Goal: Use online tool/utility

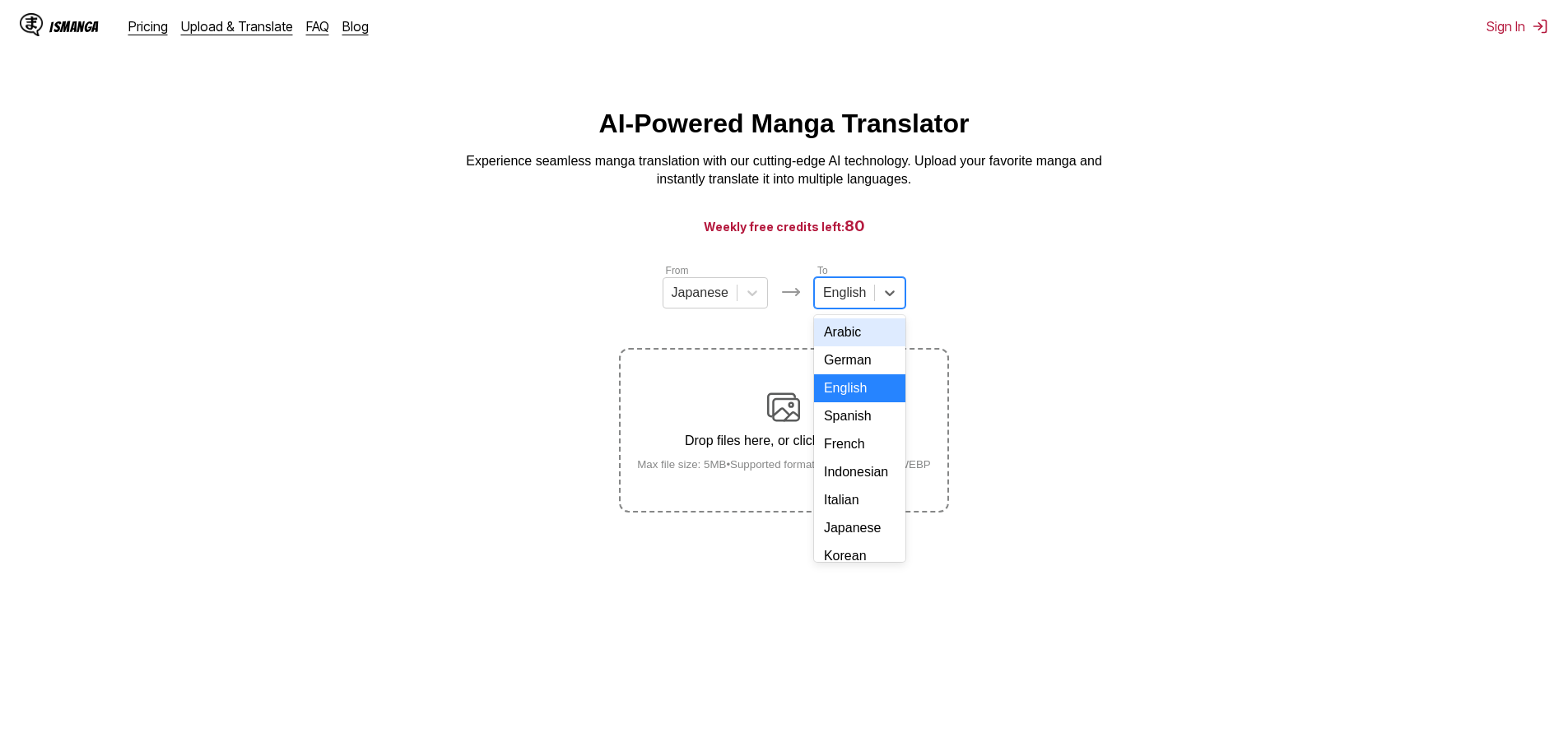
click at [849, 297] on div at bounding box center [844, 292] width 43 height 18
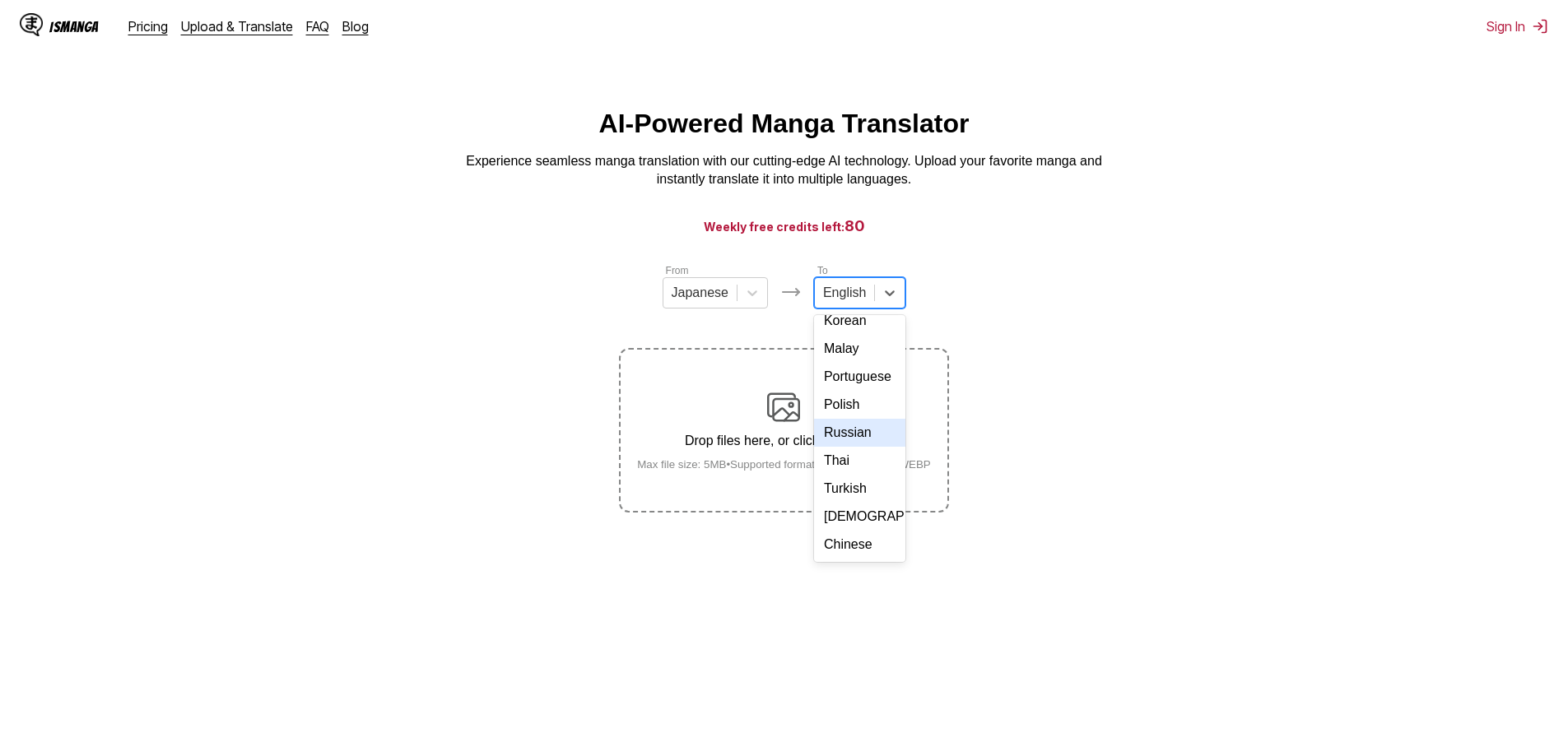
click at [859, 435] on div "Russian" at bounding box center [859, 432] width 91 height 28
click at [1100, 473] on section "From Japanese To option Russian, selected. Russian Drop files here, or click to…" at bounding box center [784, 388] width 1541 height 250
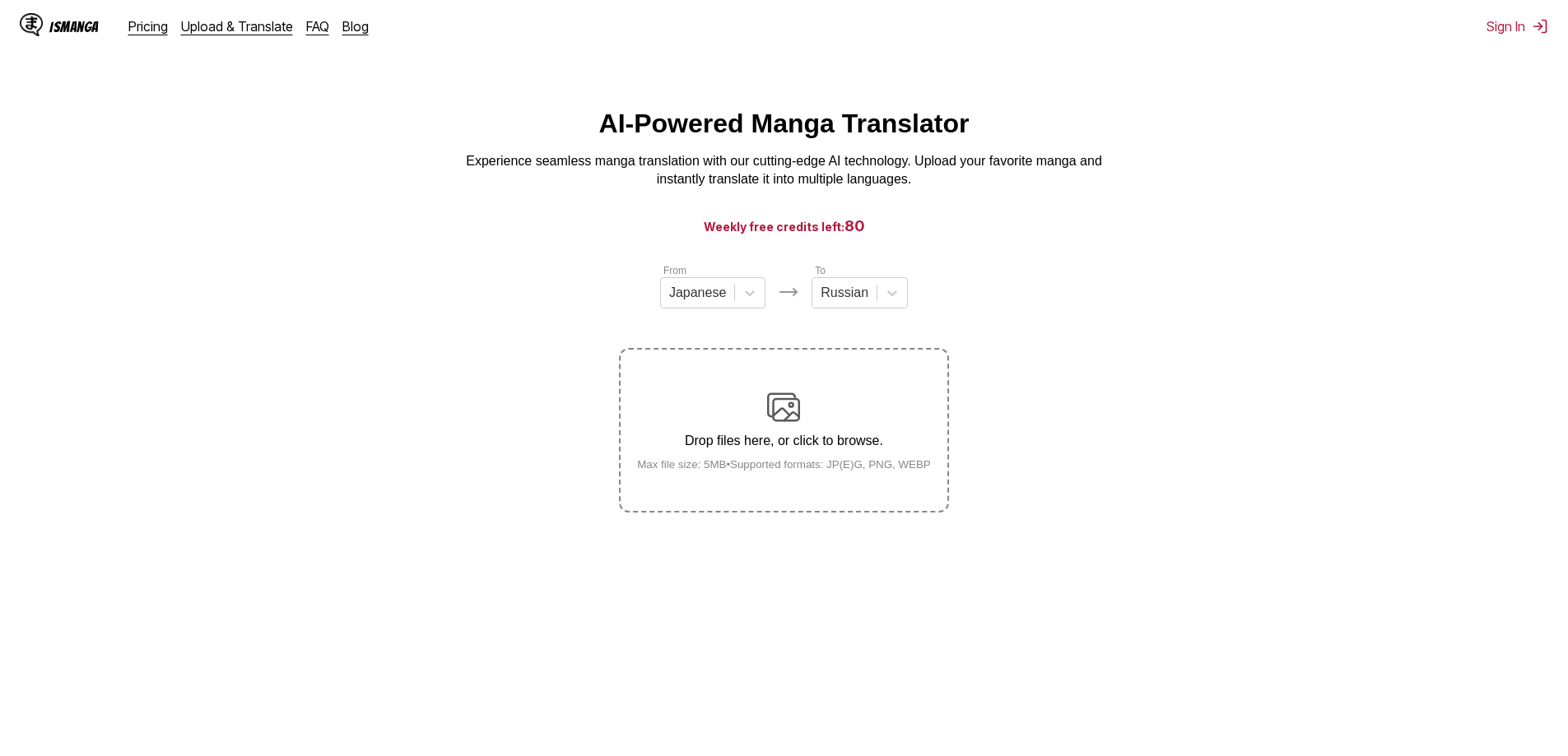
drag, startPoint x: 850, startPoint y: 430, endPoint x: 417, endPoint y: 411, distance: 433.4
click at [417, 411] on section "From Japanese To Russian Drop files here, or click to browse. Max file size: 5M…" at bounding box center [784, 388] width 1541 height 250
click at [786, 426] on div "Drop files here, or click to browse. Max file size: 5MB • Supported formats: JP…" at bounding box center [783, 431] width 320 height 80
click at [0, 0] on input "Drop files here, or click to browse. Max file size: 5MB • Supported formats: JP…" at bounding box center [0, 0] width 0 height 0
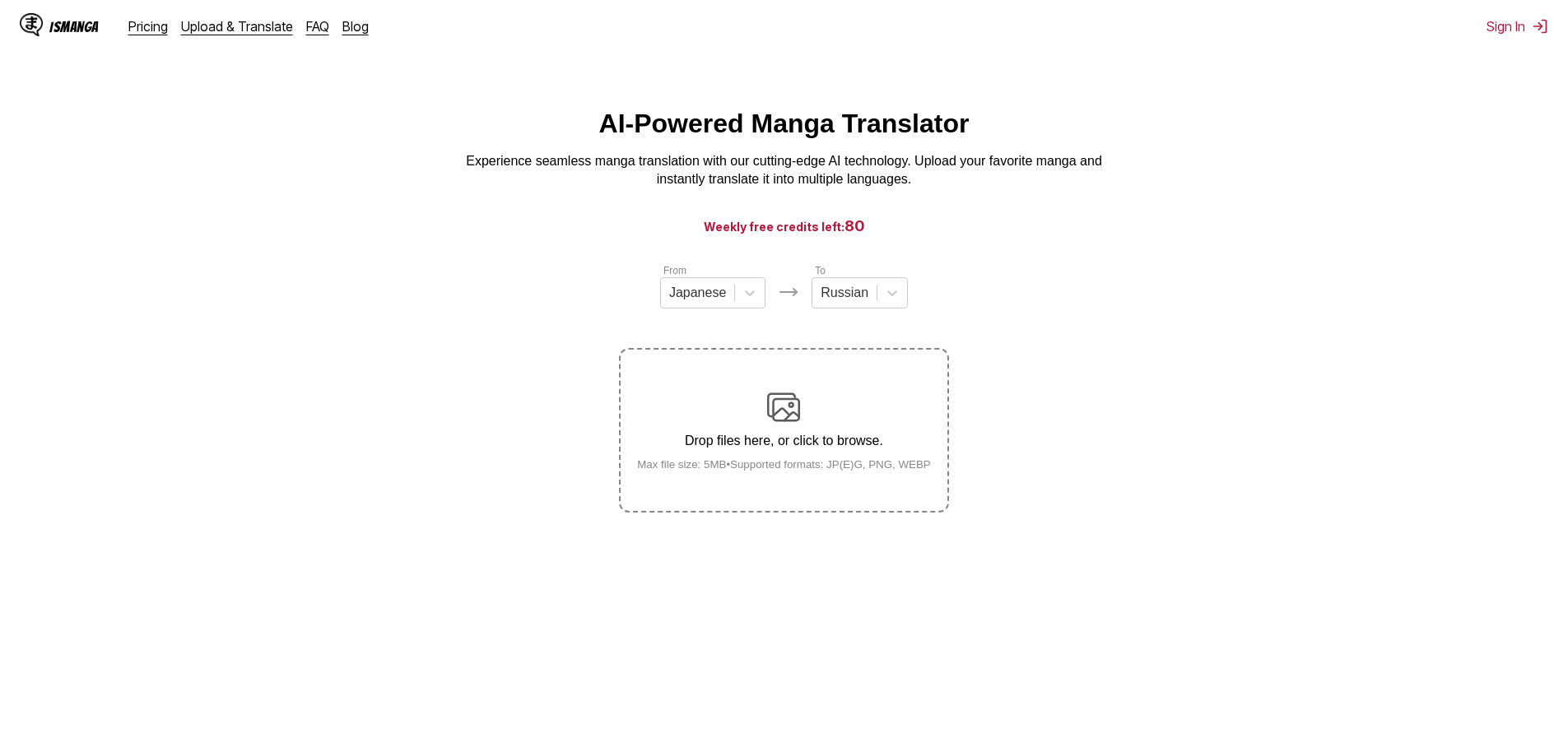
click at [85, 28] on div "IsManga" at bounding box center [74, 27] width 49 height 15
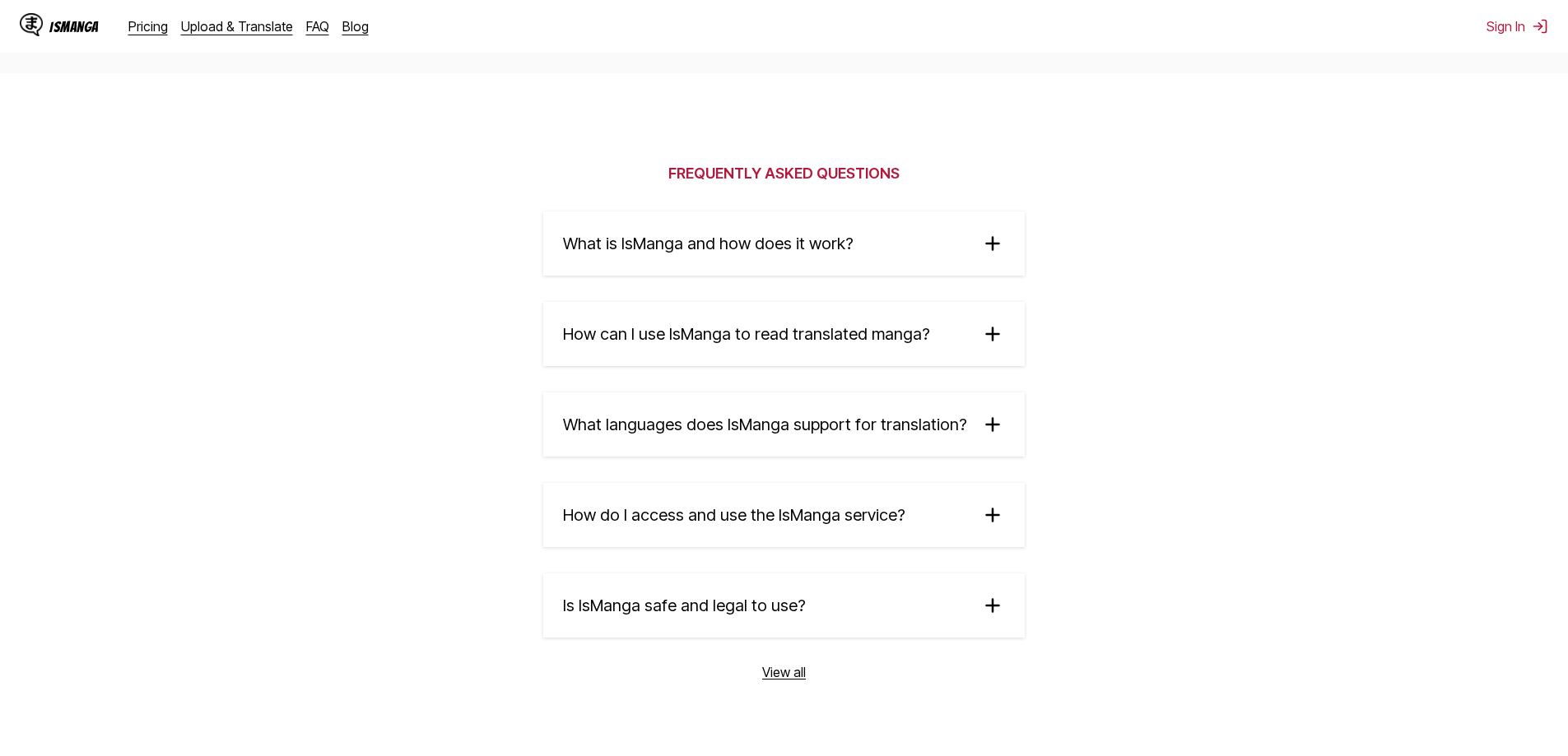
scroll to position [2720, 0]
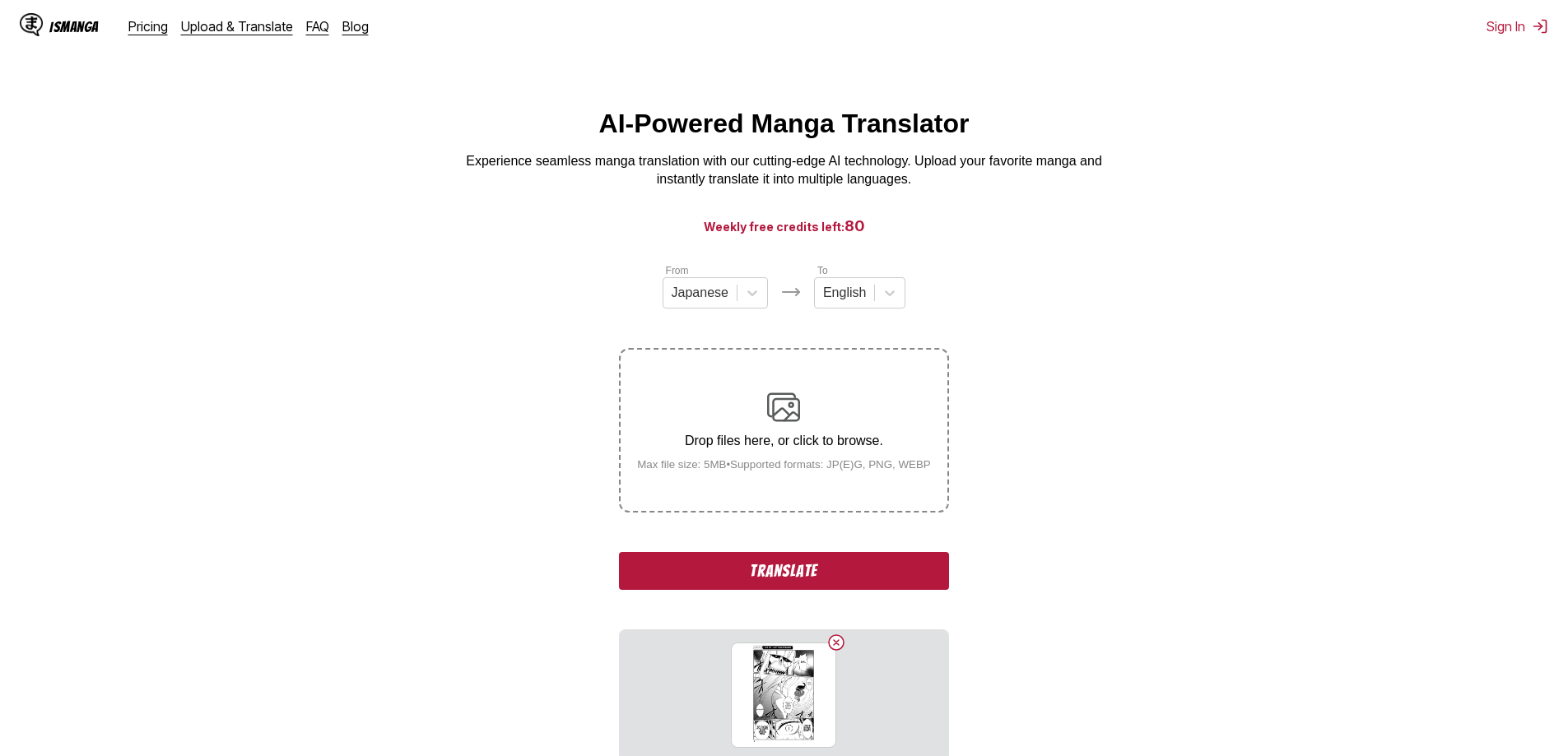
click at [854, 279] on div "To English" at bounding box center [859, 286] width 91 height 46
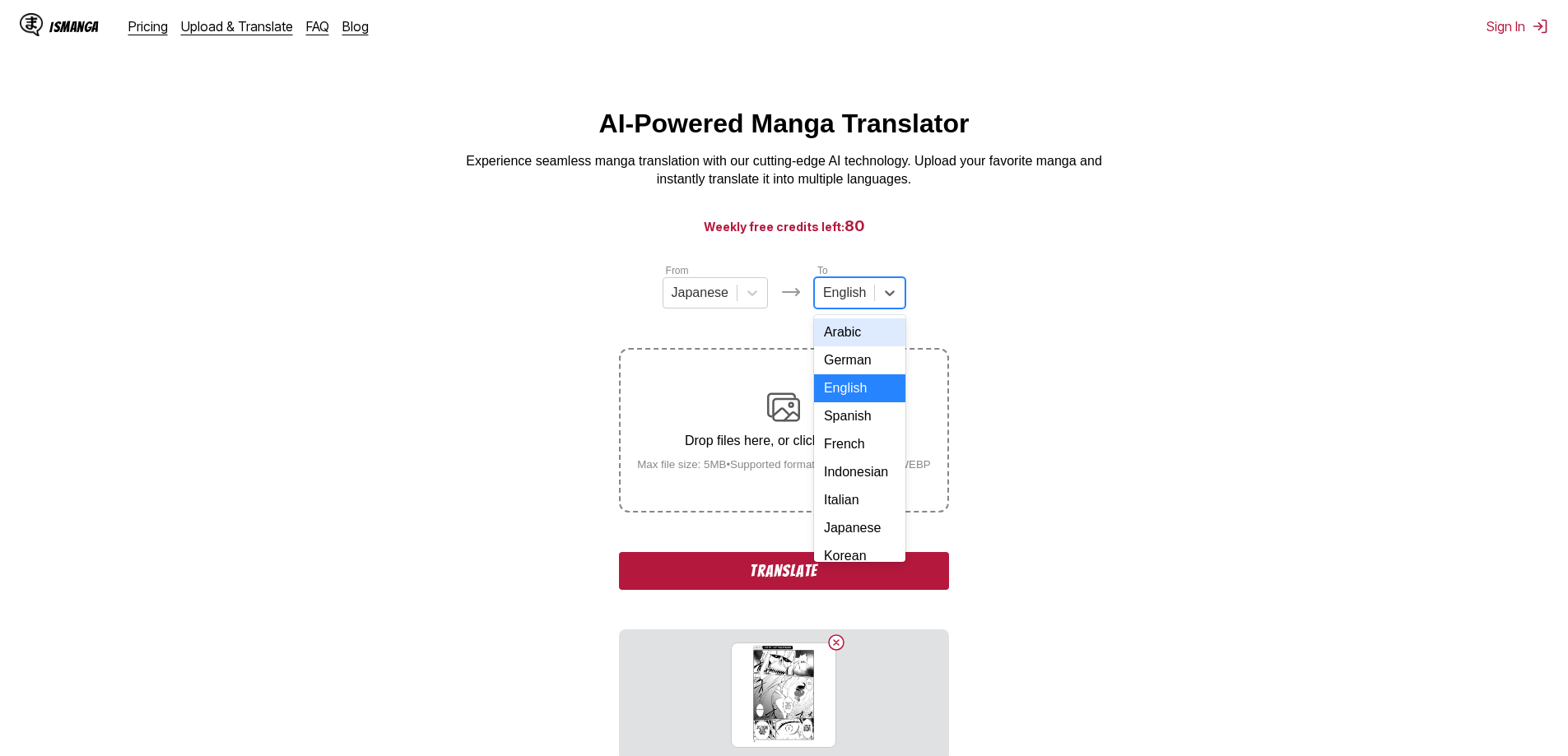
click at [849, 294] on div at bounding box center [844, 292] width 43 height 18
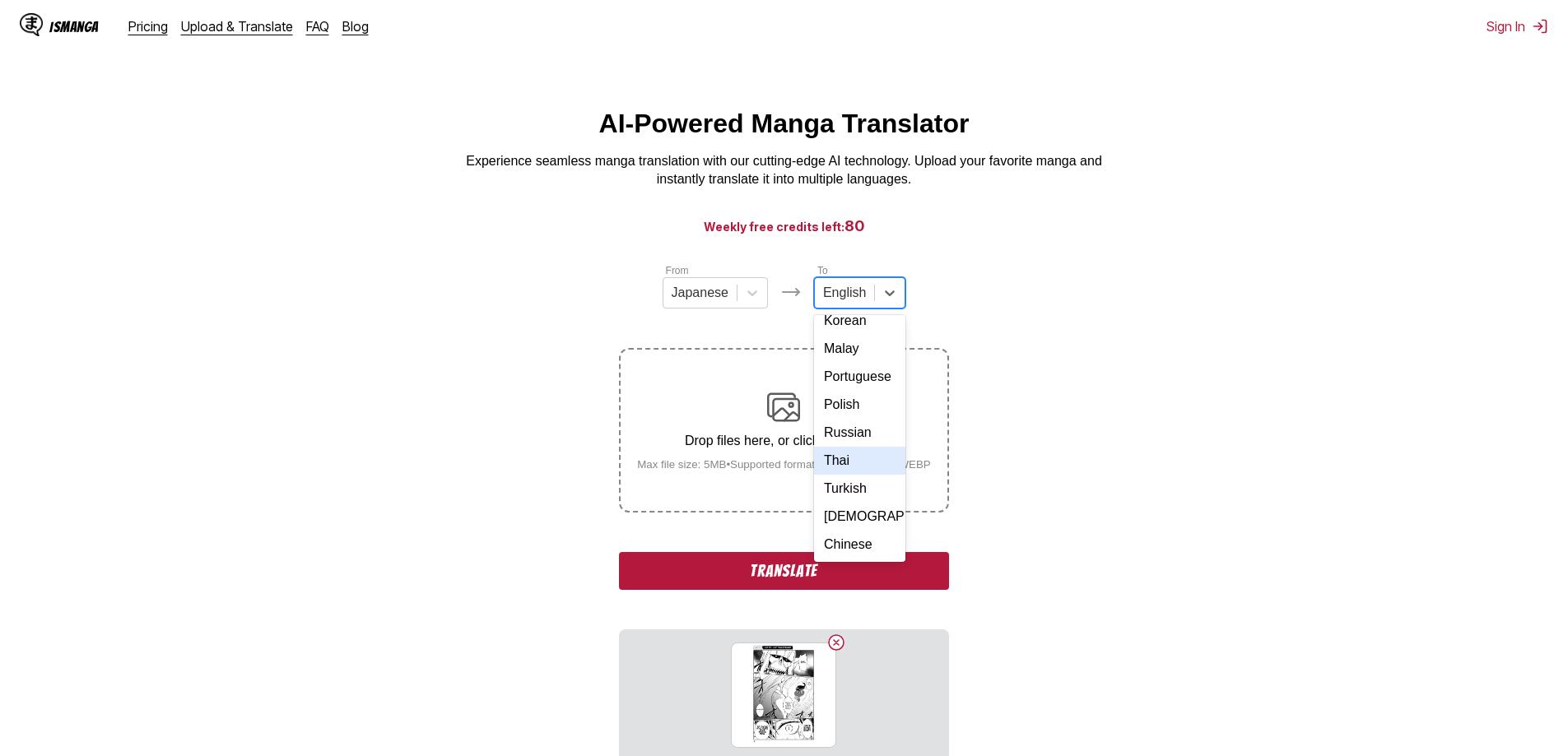
click at [838, 435] on div "Russian" at bounding box center [859, 432] width 91 height 28
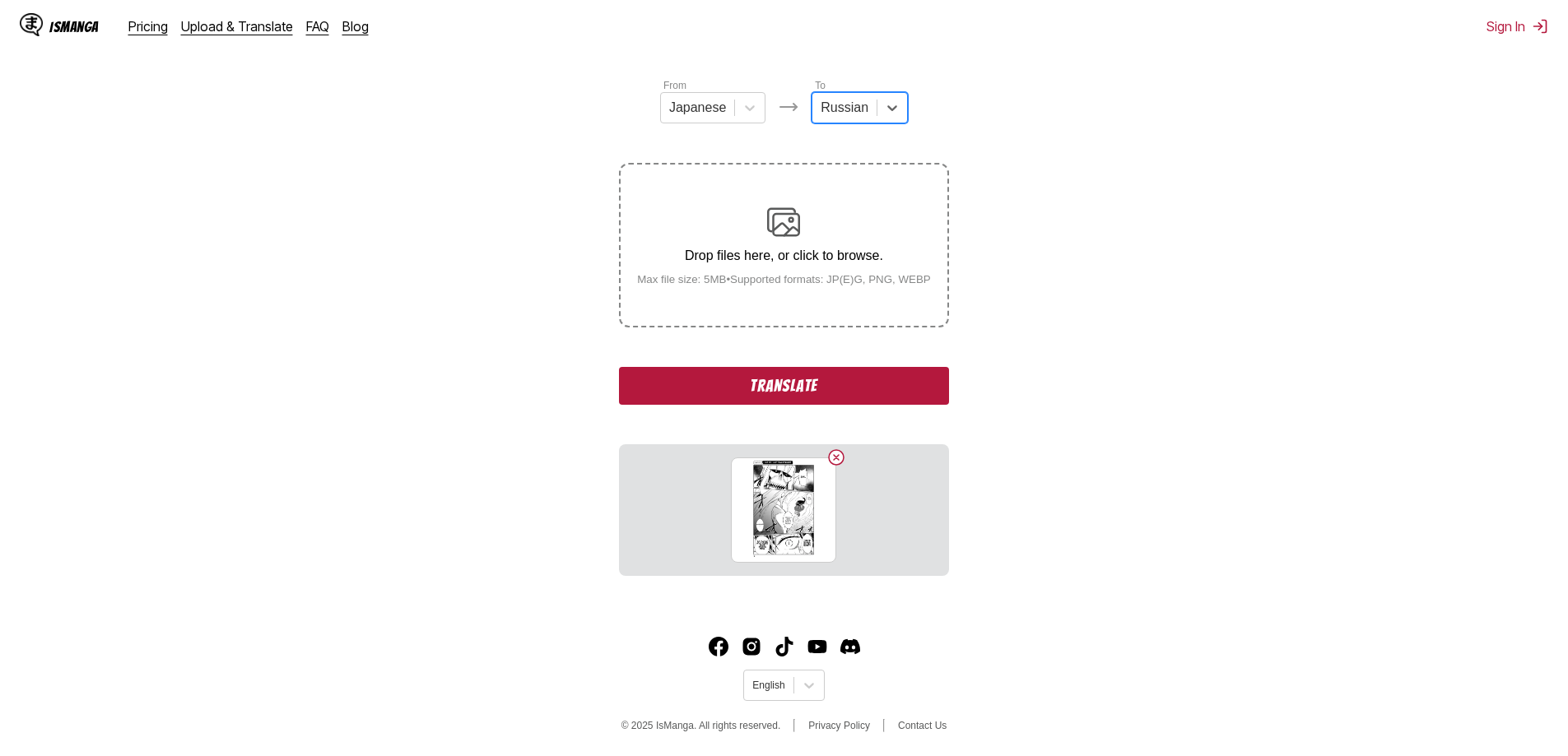
scroll to position [186, 0]
drag, startPoint x: 770, startPoint y: 380, endPoint x: 1118, endPoint y: 305, distance: 356.0
click at [1121, 305] on section "From Japanese To Russian Drop files here, or click to browse. Max file size: 5M…" at bounding box center [784, 325] width 1541 height 498
click at [1348, 453] on section "From Japanese To Russian Drop files here, or click to browse. Max file size: 5M…" at bounding box center [784, 325] width 1541 height 498
click at [775, 386] on button "Translate" at bounding box center [783, 385] width 329 height 38
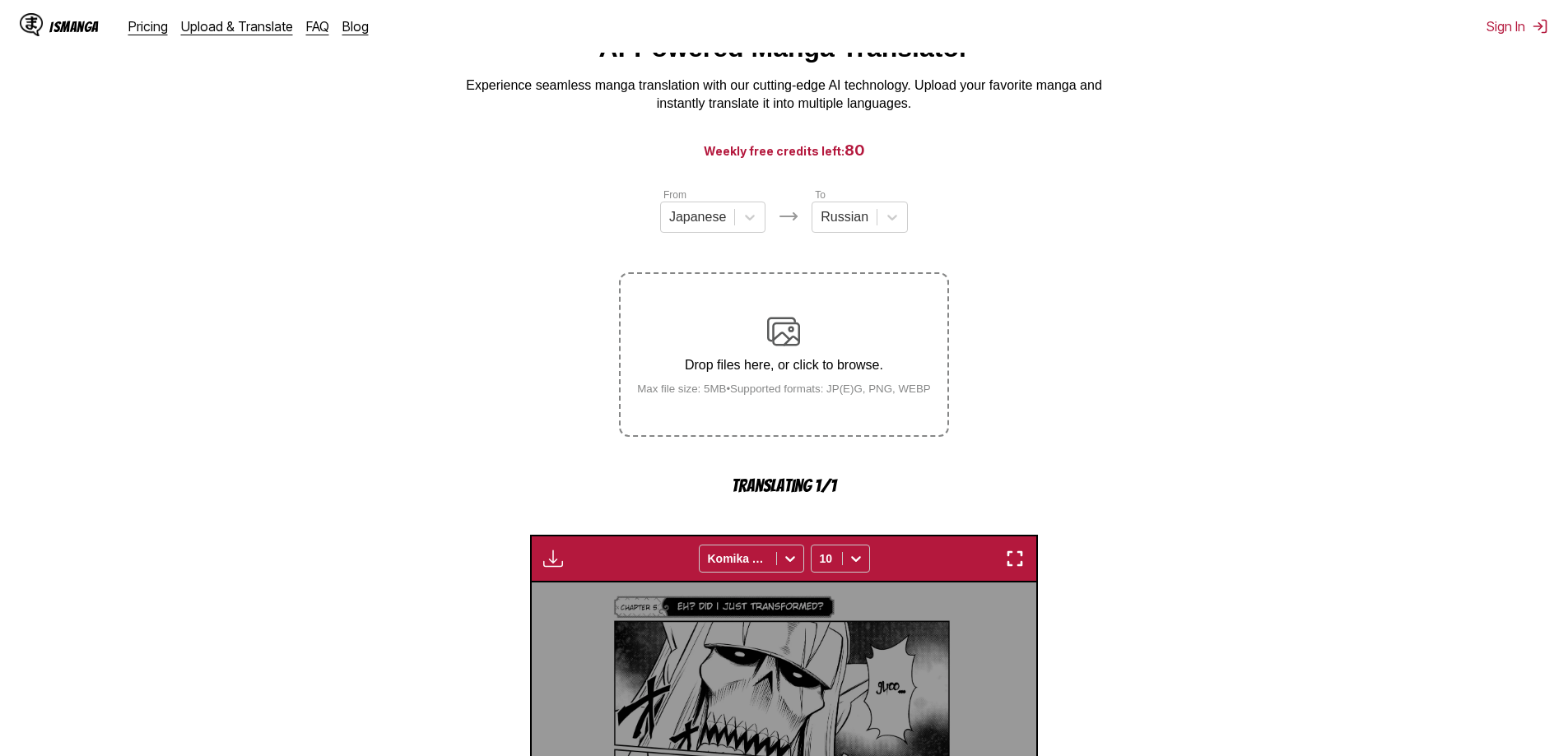
scroll to position [75, 0]
click at [726, 230] on div "Japanese" at bounding box center [697, 218] width 73 height 25
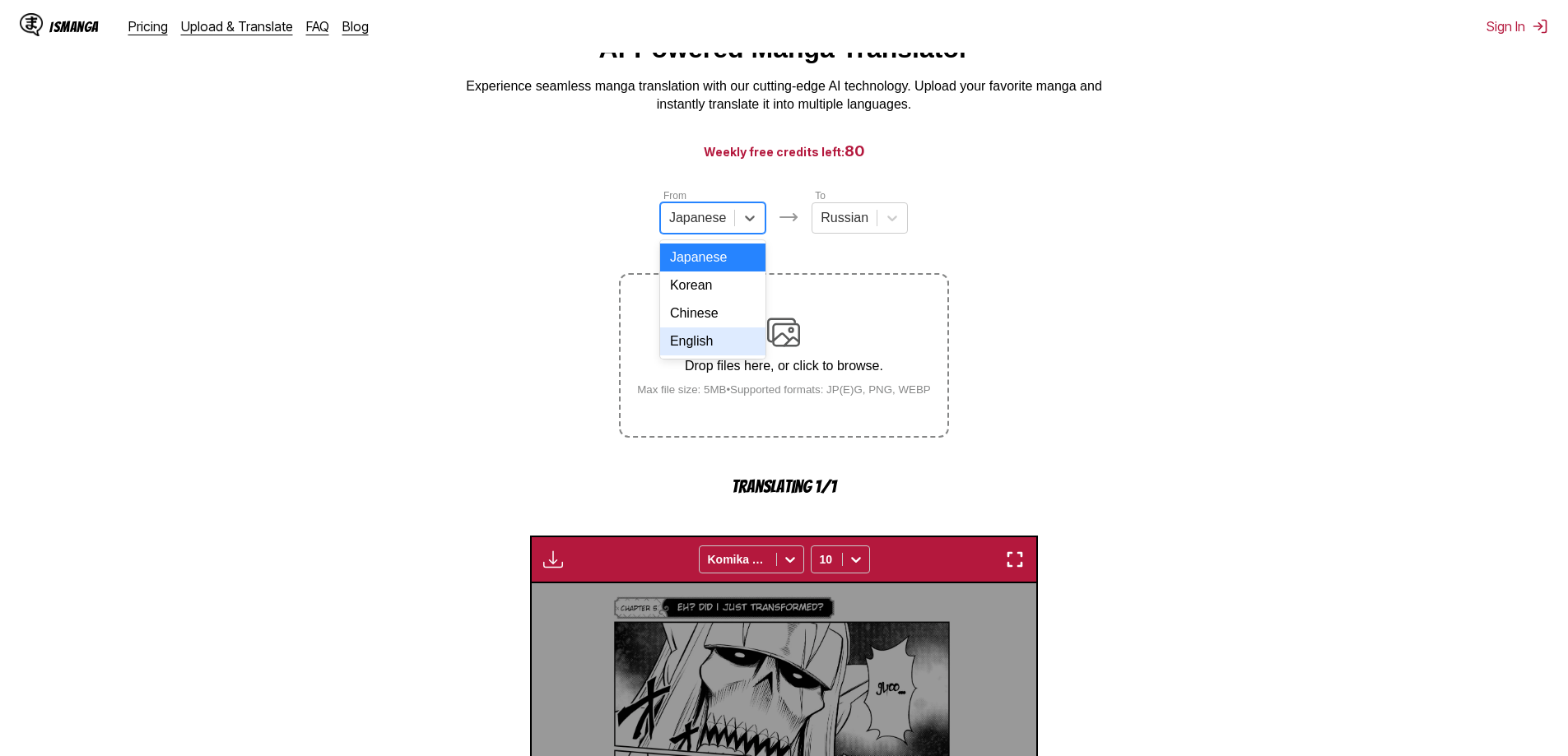
click at [714, 353] on div "English" at bounding box center [712, 341] width 105 height 28
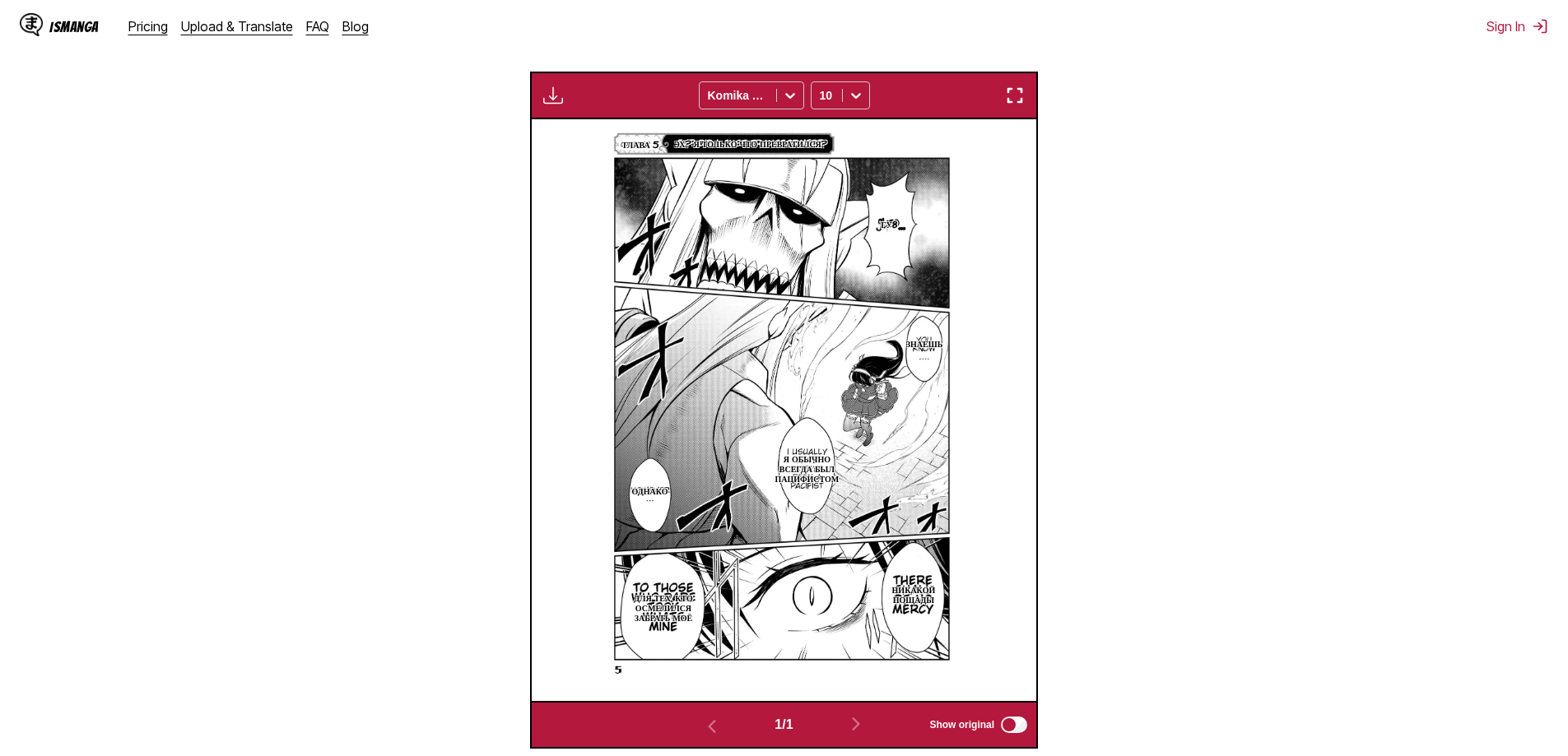
scroll to position [493, 0]
